Goal: Check status: Check status

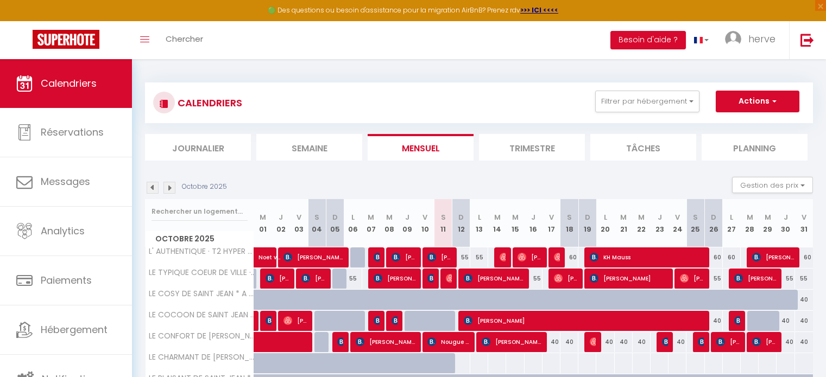
select select
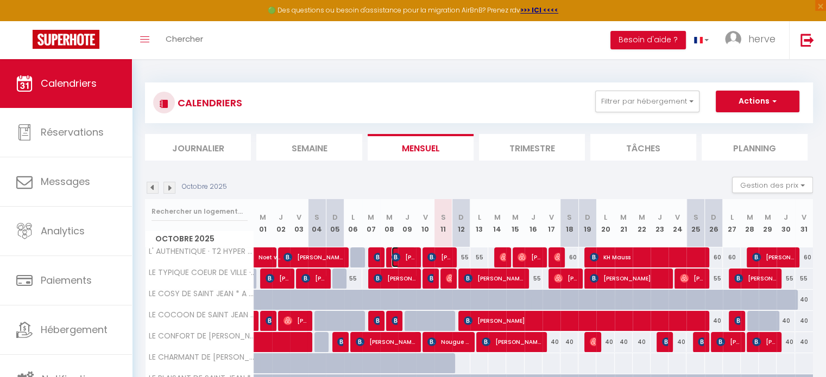
click at [404, 258] on span "[PERSON_NAME]" at bounding box center [404, 257] width 24 height 21
select select "OK"
select select "KO"
select select "0"
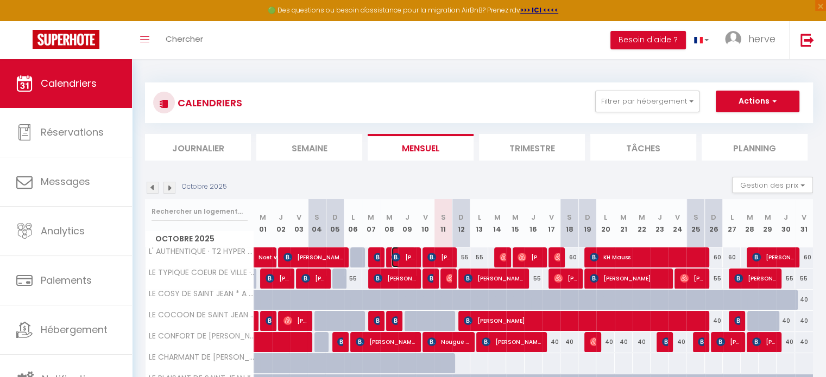
select select "1"
select select
